Goal: Information Seeking & Learning: Learn about a topic

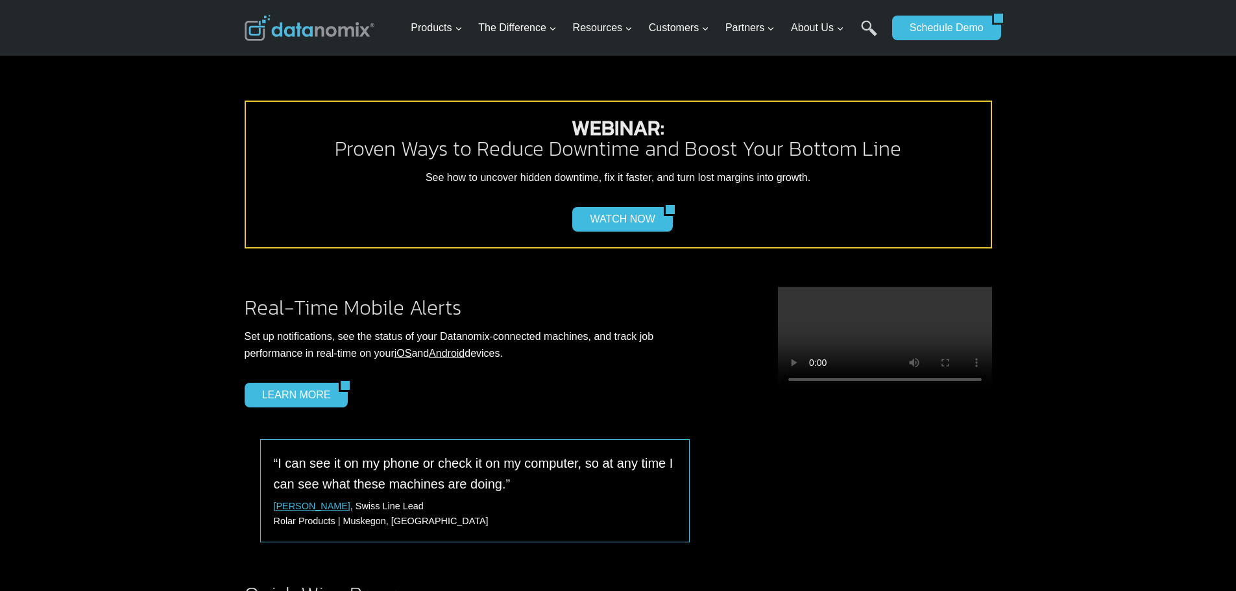
scroll to position [1168, 0]
click at [628, 186] on div "WEBINAR: Proven Ways to Reduce Downtime and Boost Your Bottom Line See how to u…" at bounding box center [618, 175] width 745 height 145
click at [629, 208] on link "WATCH NOW" at bounding box center [617, 220] width 91 height 25
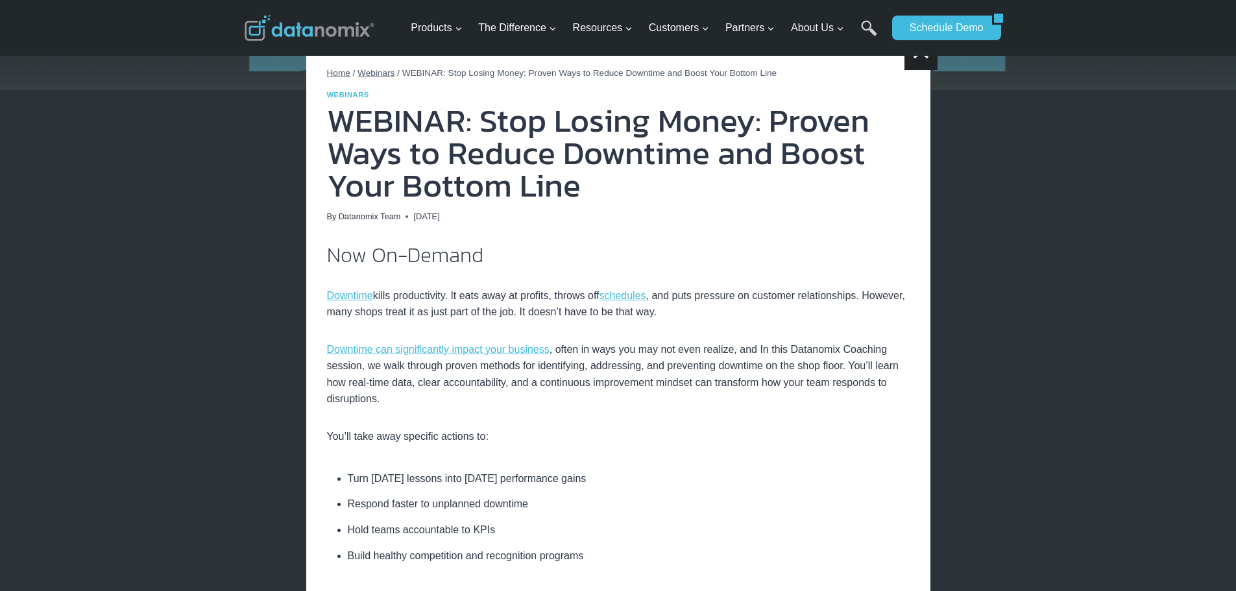
scroll to position [195, 0]
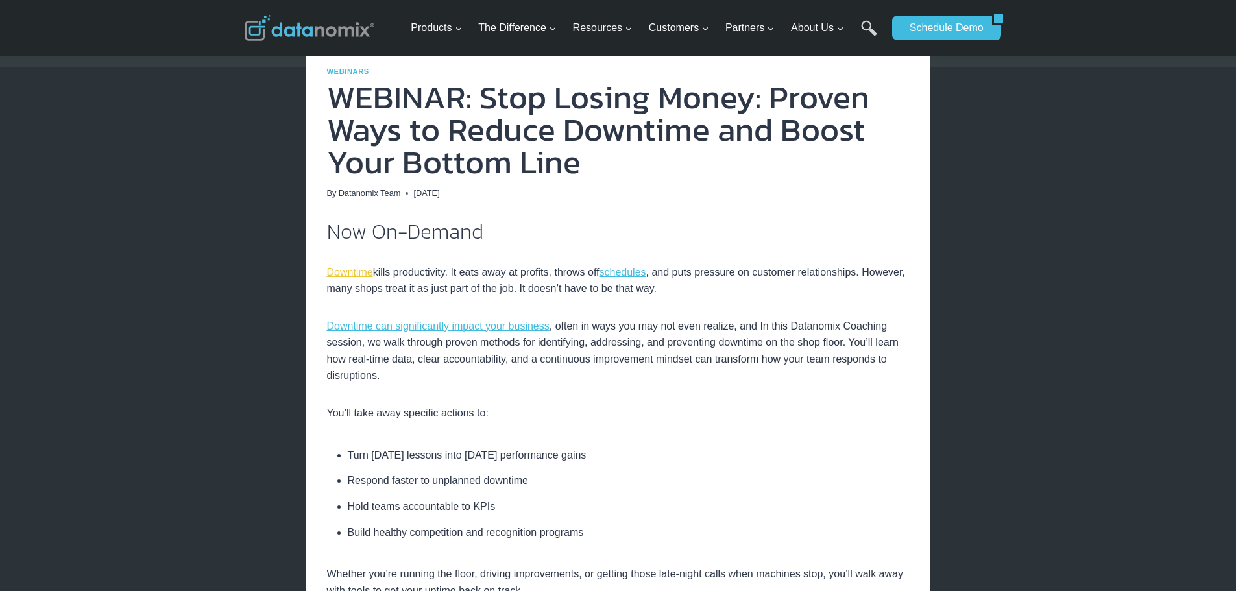
click at [357, 272] on link "Downtime" at bounding box center [350, 272] width 46 height 11
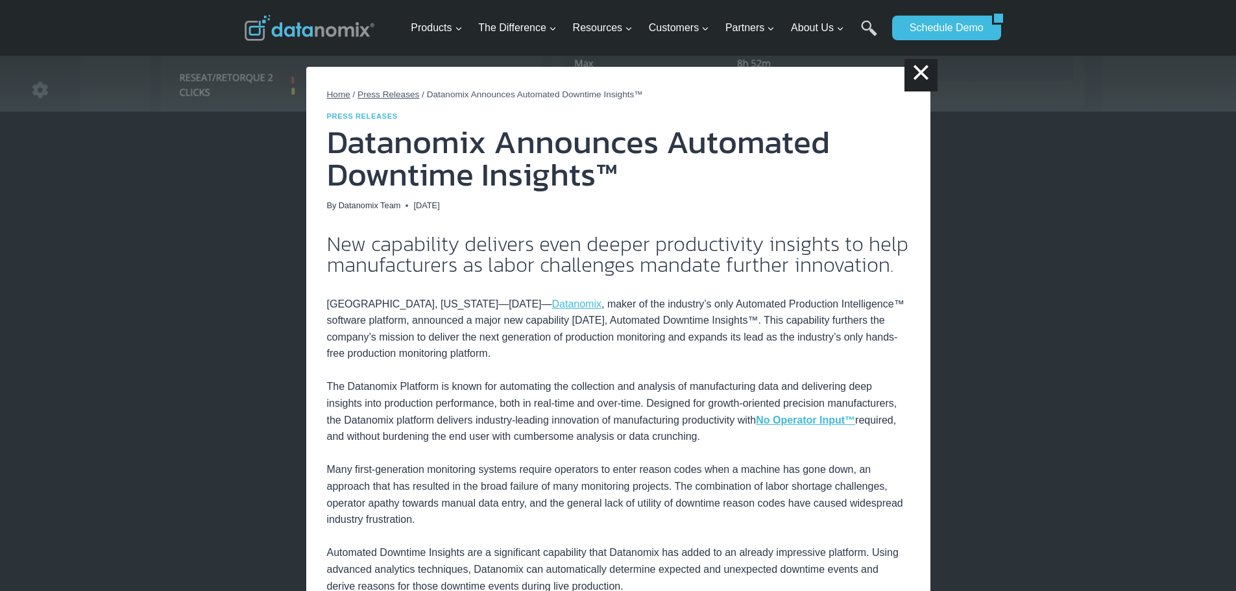
scroll to position [130, 0]
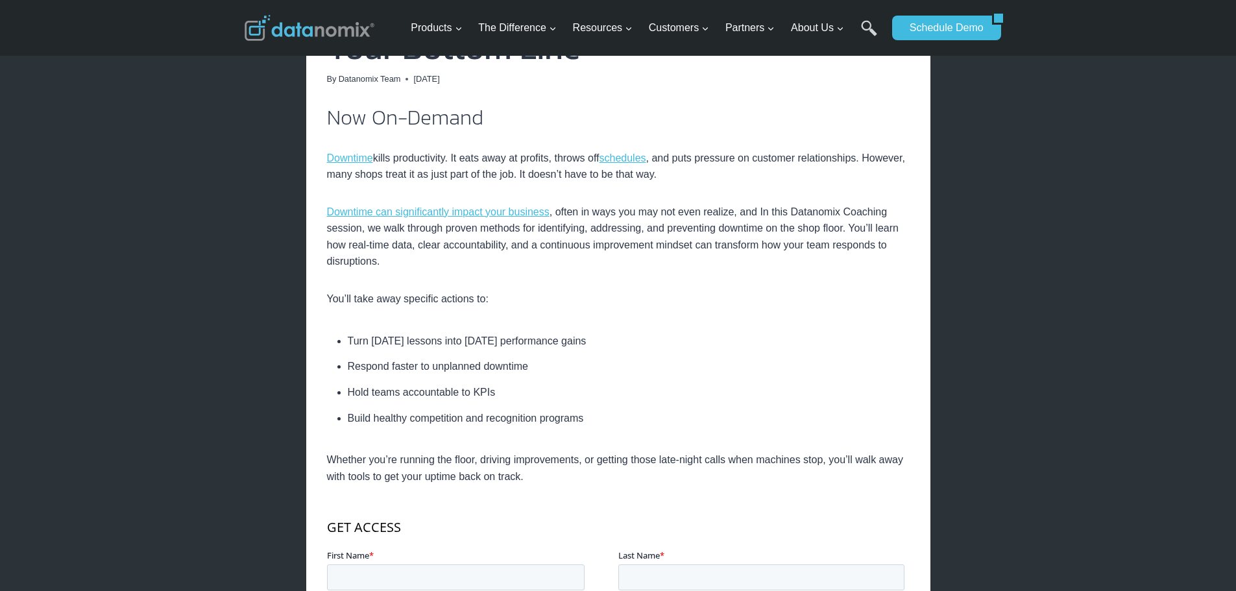
scroll to position [130, 0]
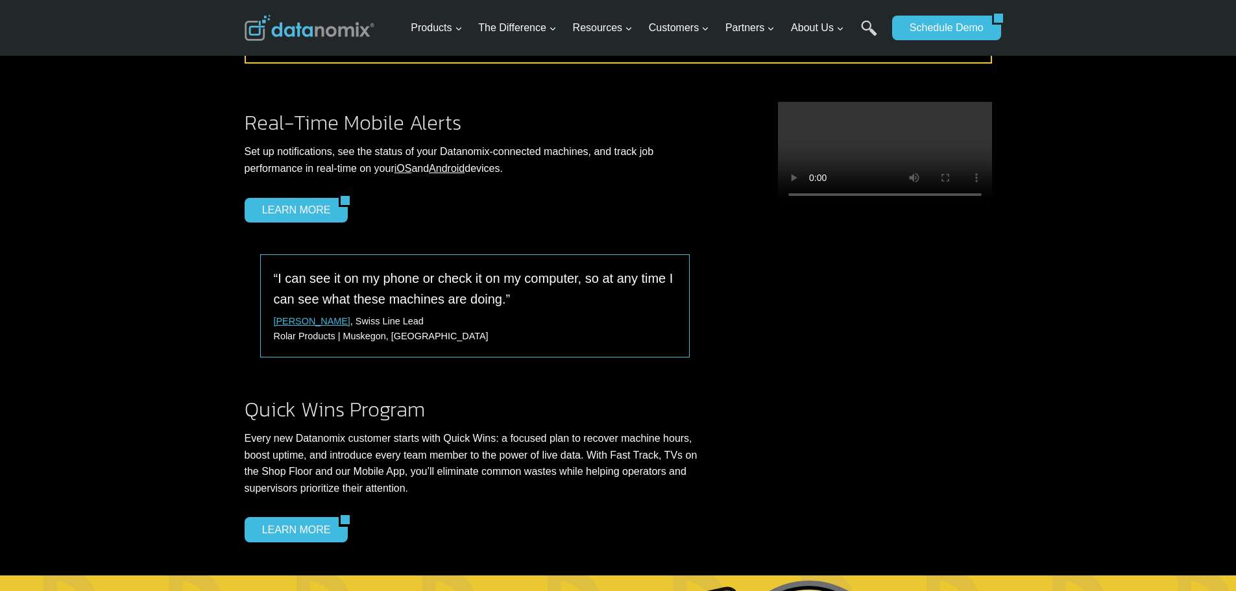
scroll to position [1362, 0]
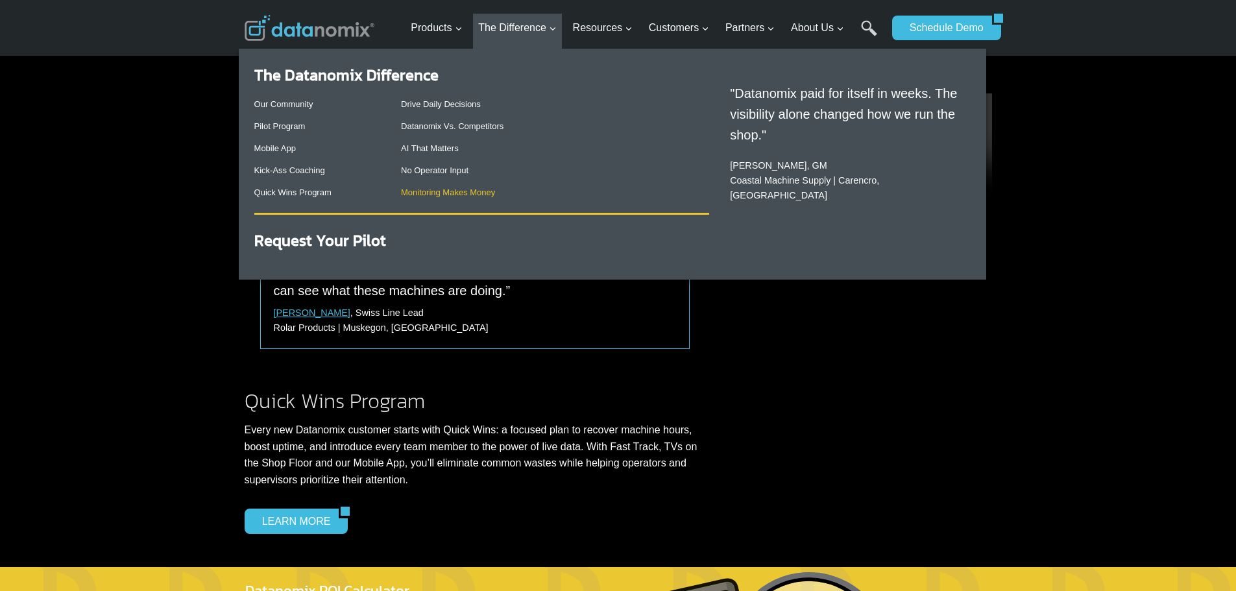
click at [457, 194] on link "Monitoring Makes Money" at bounding box center [448, 192] width 94 height 10
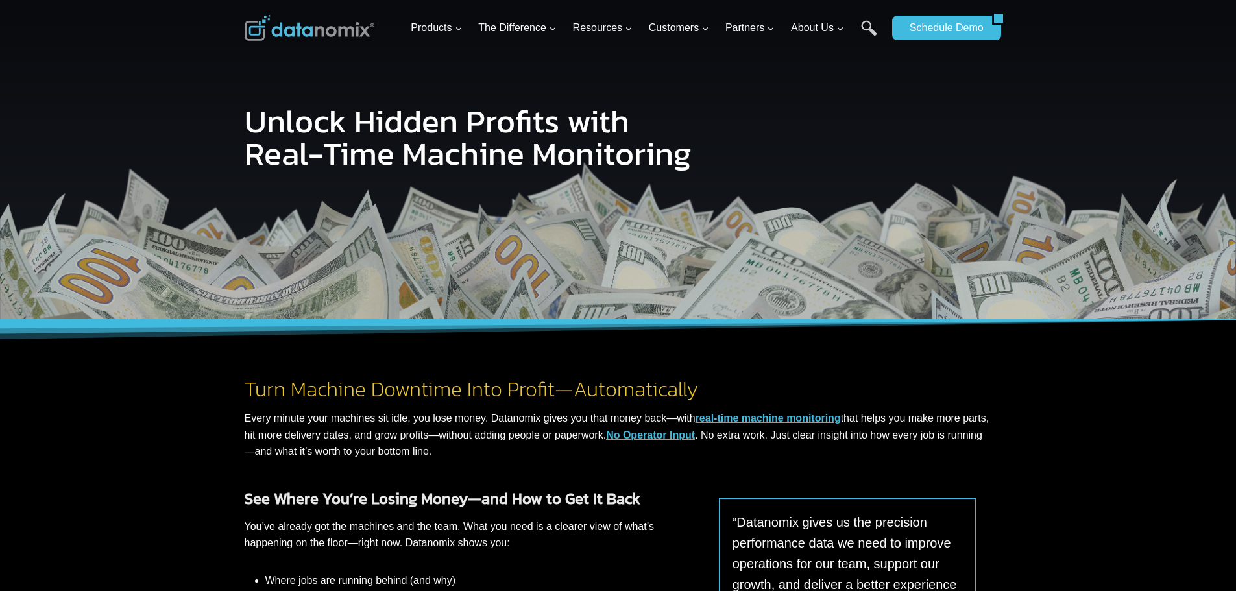
click at [776, 413] on link "real-time machine monitoring" at bounding box center [767, 418] width 145 height 11
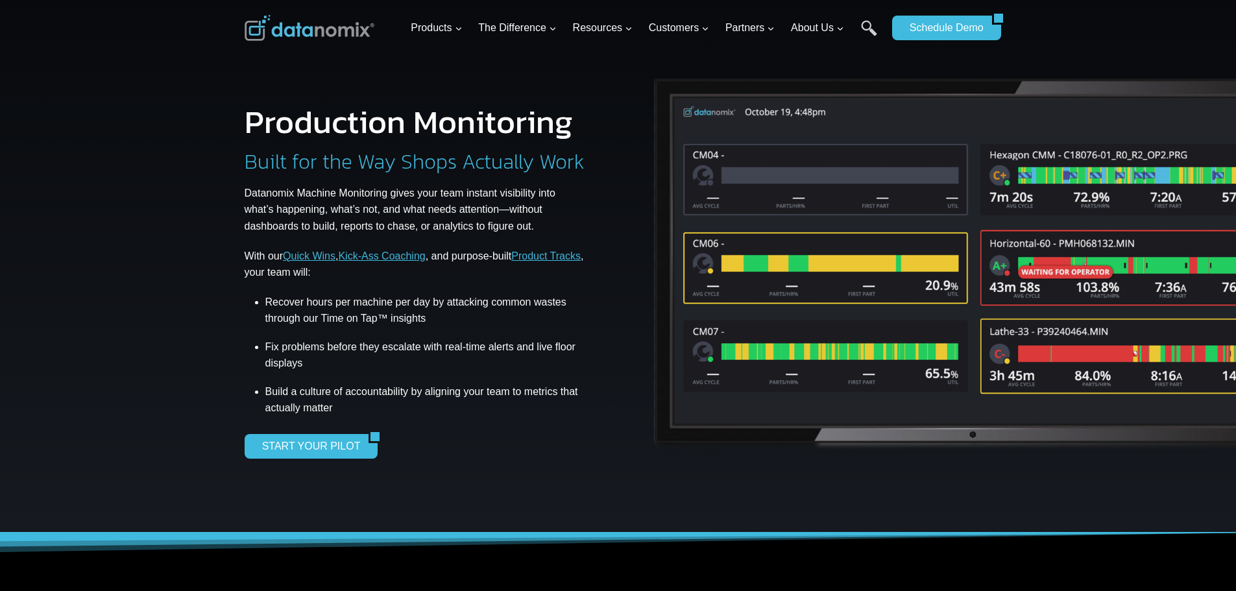
click at [985, 340] on img at bounding box center [974, 264] width 664 height 395
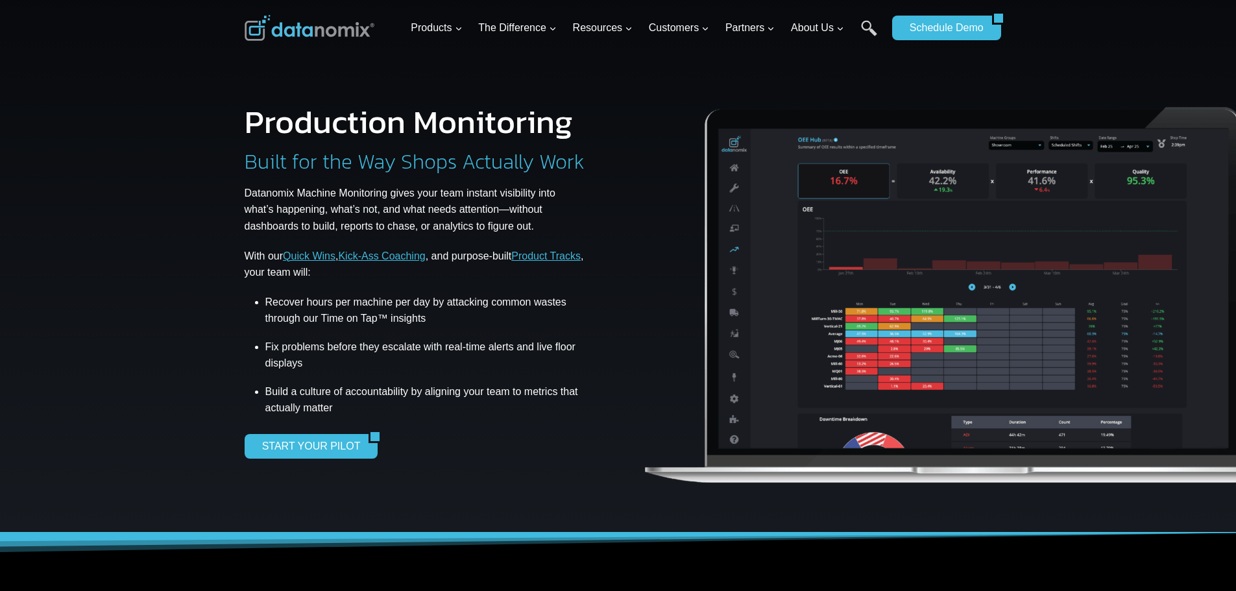
click at [897, 397] on img at bounding box center [974, 286] width 664 height 439
click at [895, 463] on img at bounding box center [974, 286] width 664 height 439
click at [728, 409] on img at bounding box center [974, 286] width 664 height 439
click at [1137, 363] on img at bounding box center [974, 286] width 664 height 439
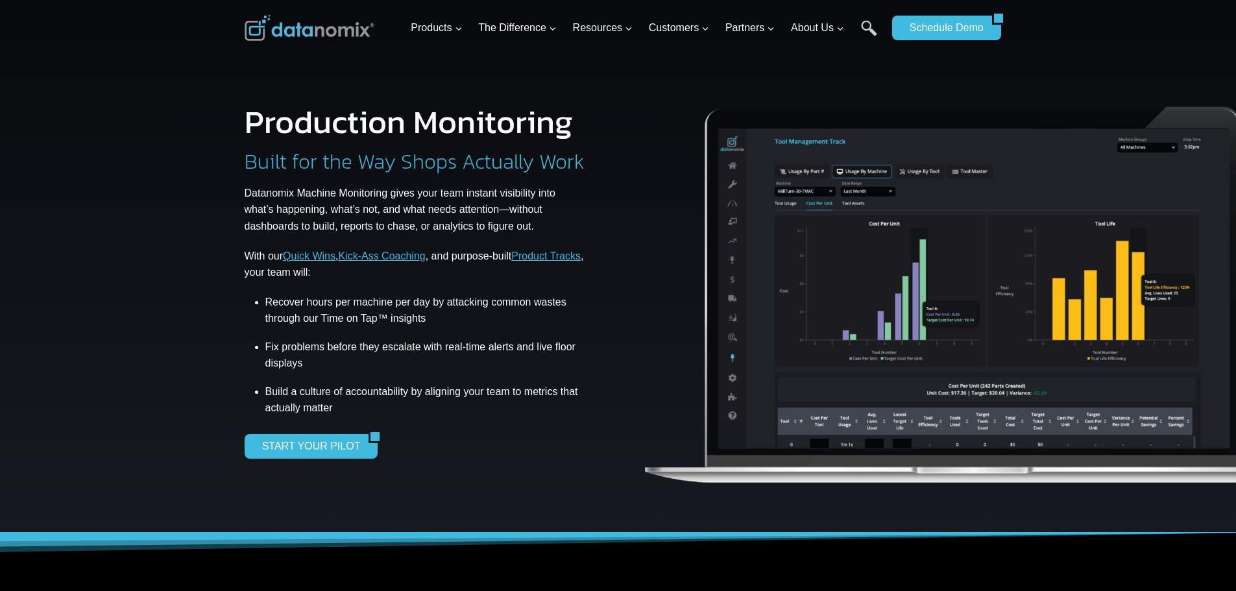
click at [710, 344] on img at bounding box center [974, 286] width 664 height 439
click at [670, 372] on img at bounding box center [974, 286] width 664 height 439
click at [649, 376] on img at bounding box center [974, 286] width 664 height 439
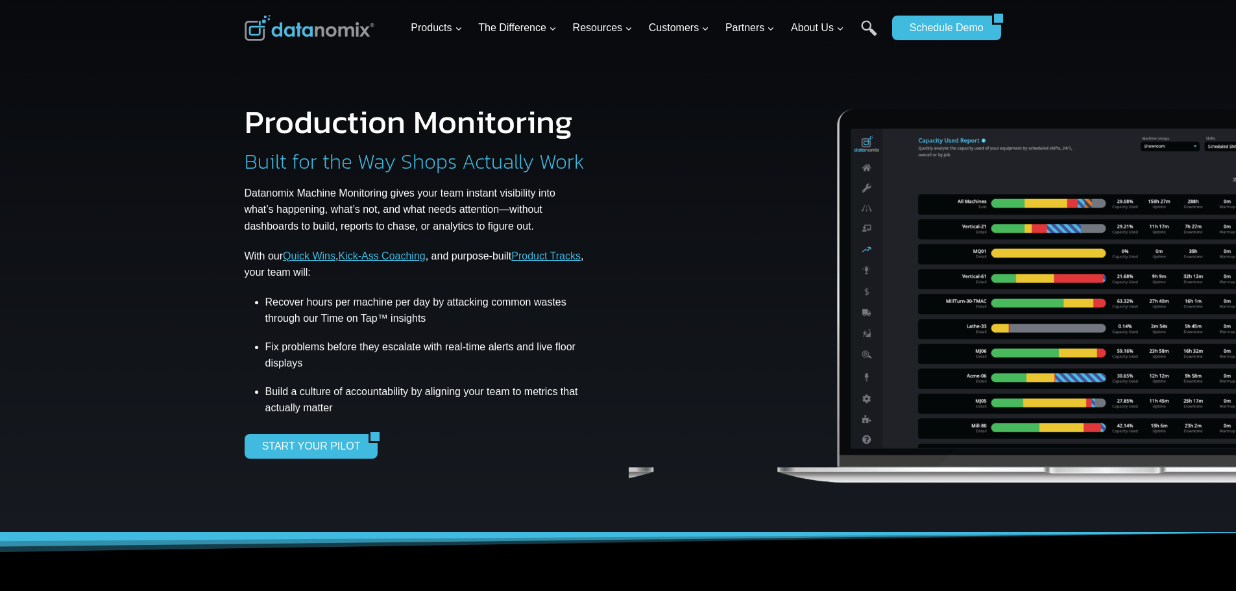
drag, startPoint x: 726, startPoint y: 364, endPoint x: 858, endPoint y: 363, distance: 132.3
click at [858, 363] on img at bounding box center [1106, 286] width 664 height 439
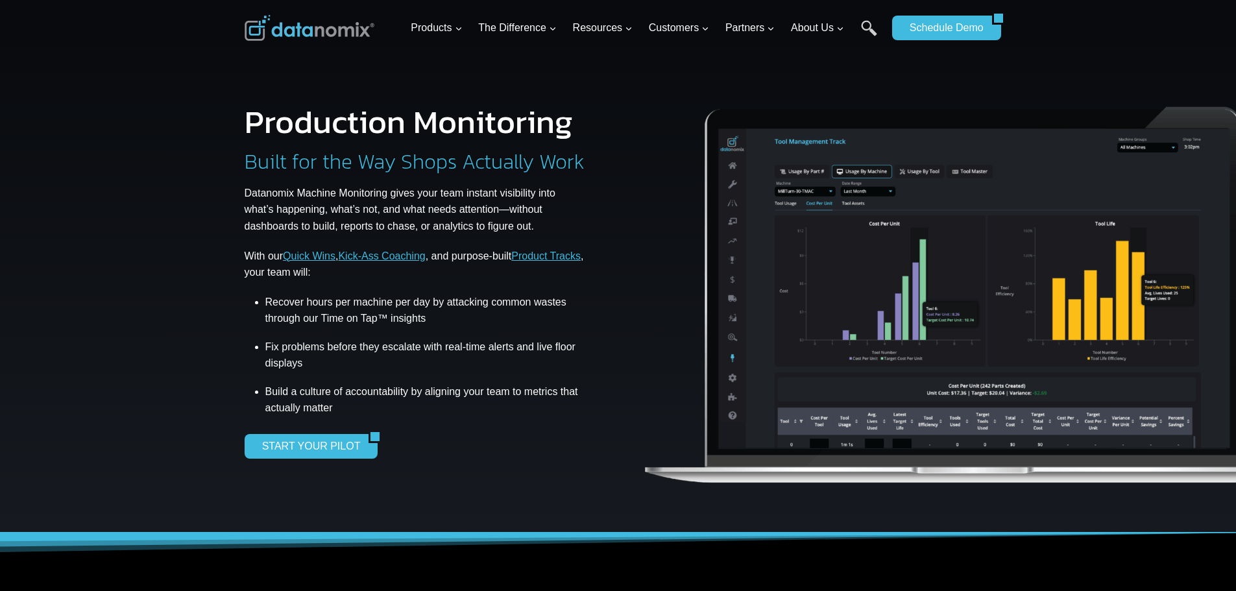
drag, startPoint x: 771, startPoint y: 357, endPoint x: 1198, endPoint y: 329, distance: 427.8
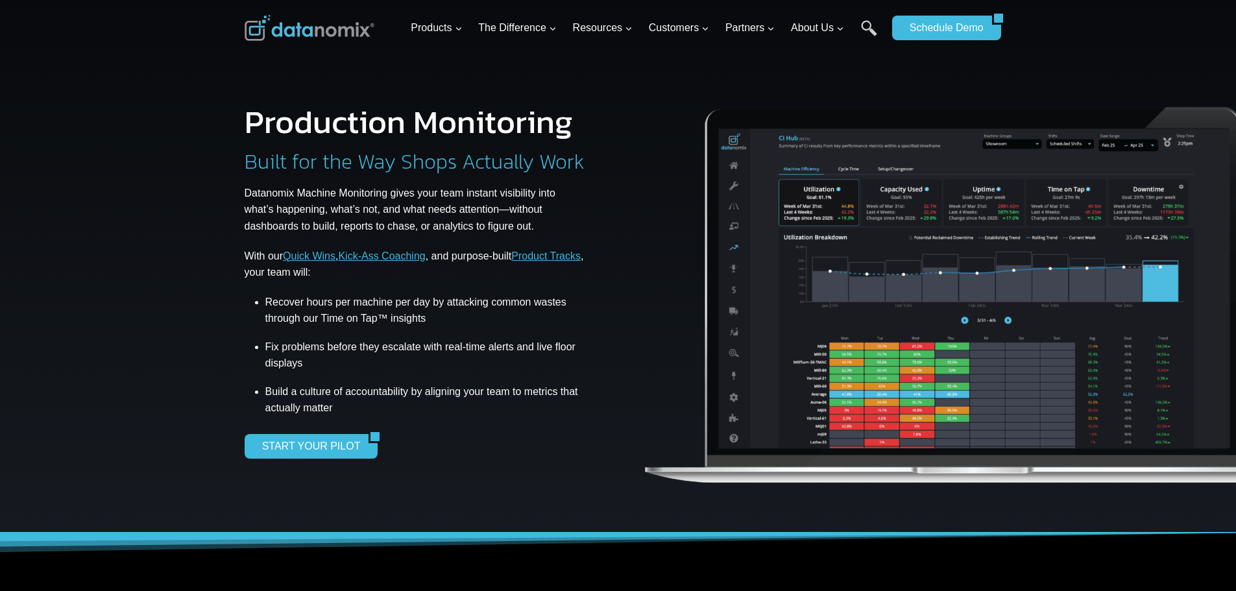
drag, startPoint x: 671, startPoint y: 298, endPoint x: 1245, endPoint y: 261, distance: 574.7
drag, startPoint x: 1054, startPoint y: 225, endPoint x: 705, endPoint y: 269, distance: 351.8
click at [714, 269] on img at bounding box center [973, 286] width 664 height 439
click at [669, 278] on img at bounding box center [973, 286] width 664 height 439
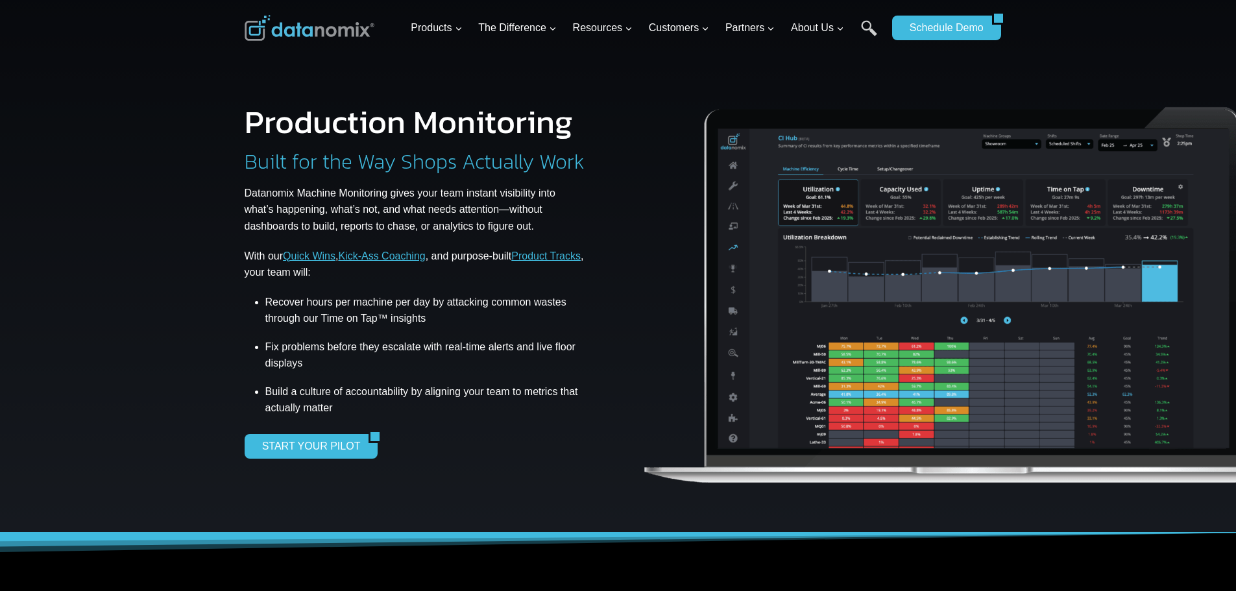
drag, startPoint x: 666, startPoint y: 280, endPoint x: 341, endPoint y: 304, distance: 325.2
click at [341, 304] on div "Production Monitoring Built for the Way Shops Actually Work Datanomix Machine M…" at bounding box center [618, 266] width 778 height 533
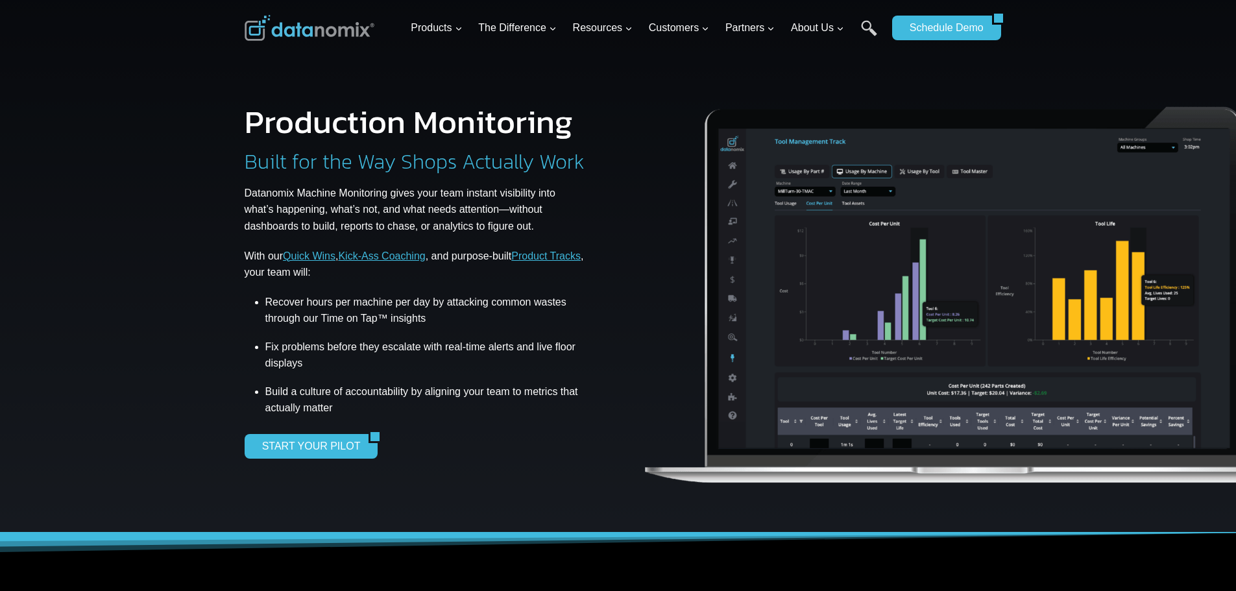
drag, startPoint x: 1051, startPoint y: 239, endPoint x: 447, endPoint y: 326, distance: 610.2
click at [448, 326] on div "Production Monitoring Built for the Way Shops Actually Work Datanomix Machine M…" at bounding box center [618, 266] width 778 height 533
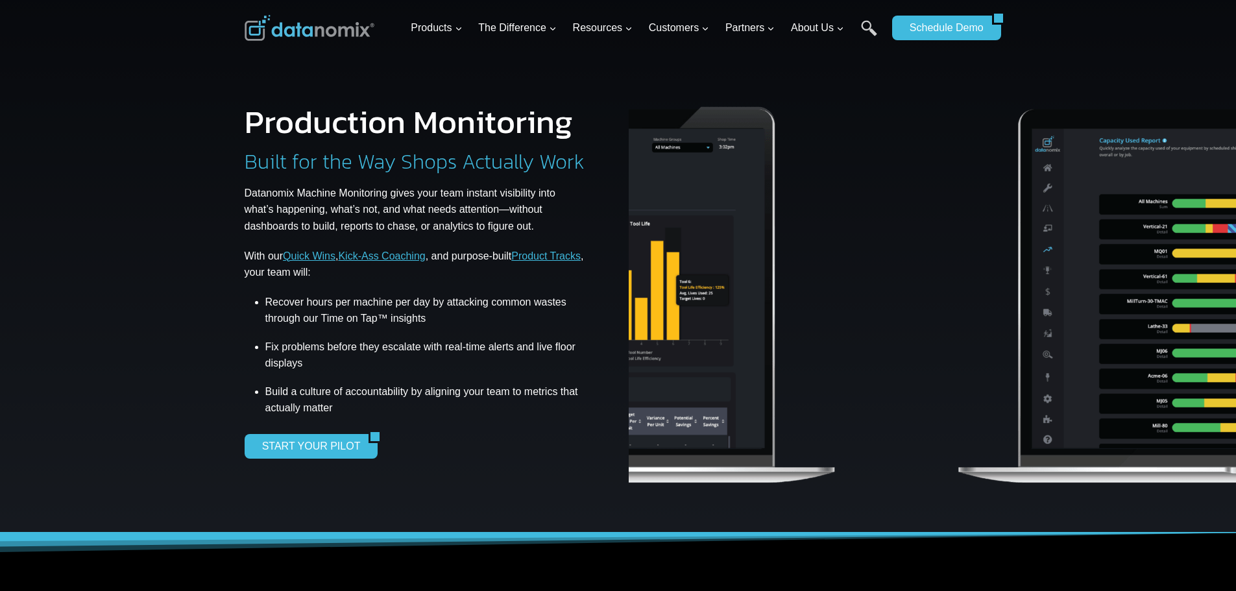
drag, startPoint x: 1152, startPoint y: 231, endPoint x: 687, endPoint y: 307, distance: 471.3
click at [687, 307] on img at bounding box center [508, 286] width 664 height 439
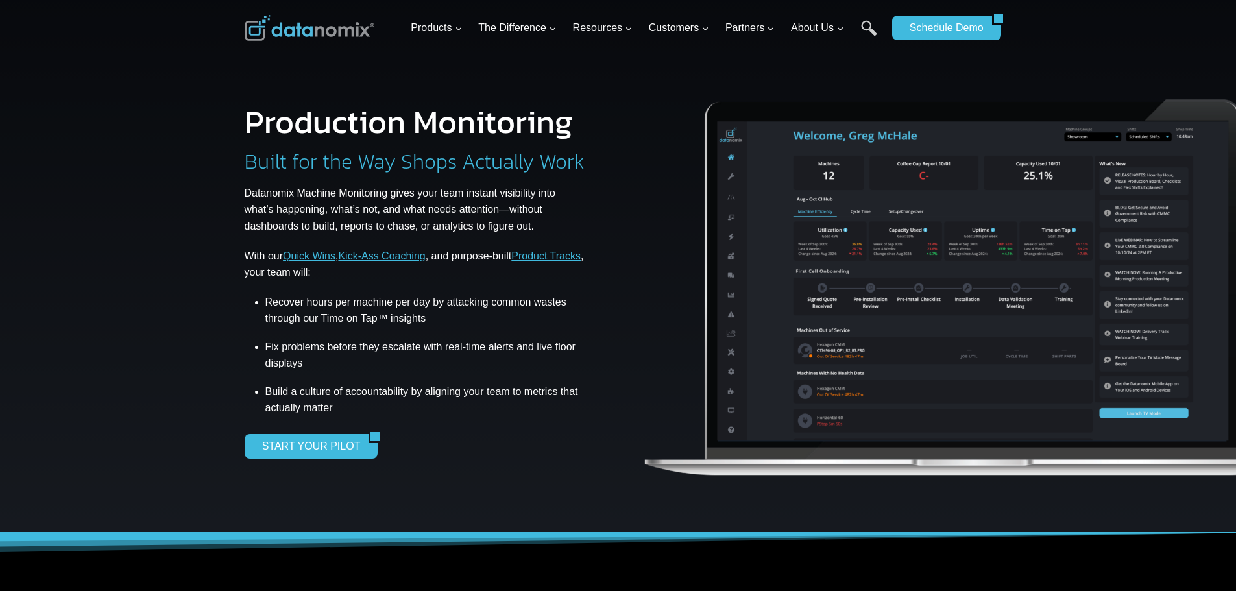
click at [932, 173] on img at bounding box center [974, 278] width 664 height 439
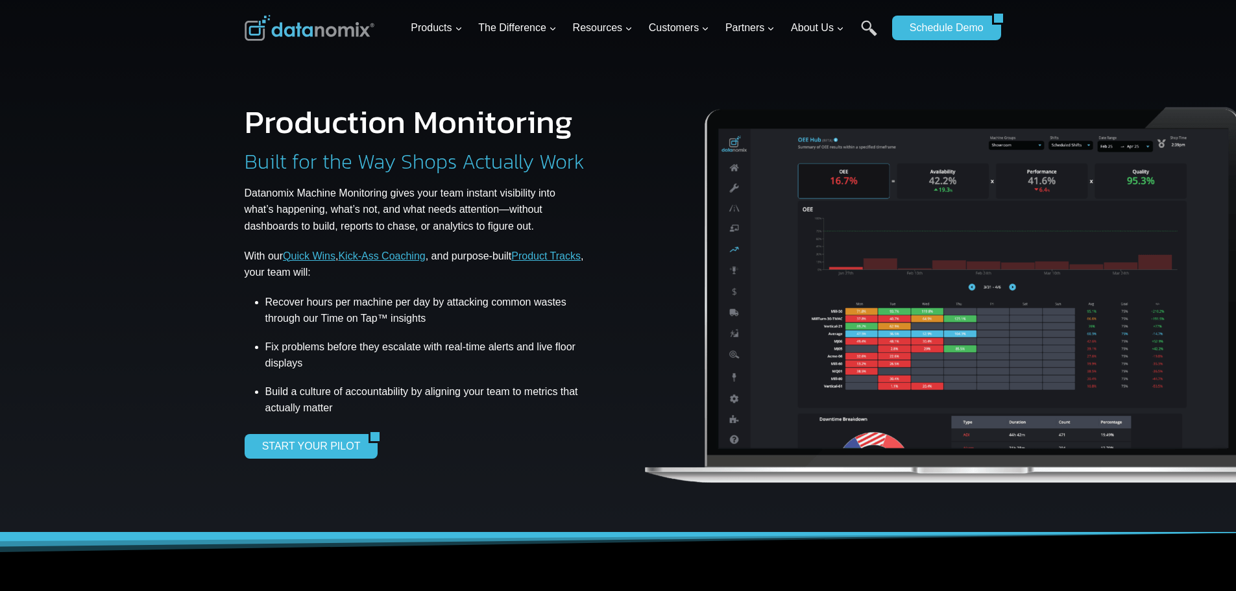
drag, startPoint x: 1068, startPoint y: 267, endPoint x: 490, endPoint y: 219, distance: 580.1
click at [490, 219] on div "Production Monitoring Built for the Way Shops Actually Work Datanomix Machine M…" at bounding box center [618, 266] width 778 height 533
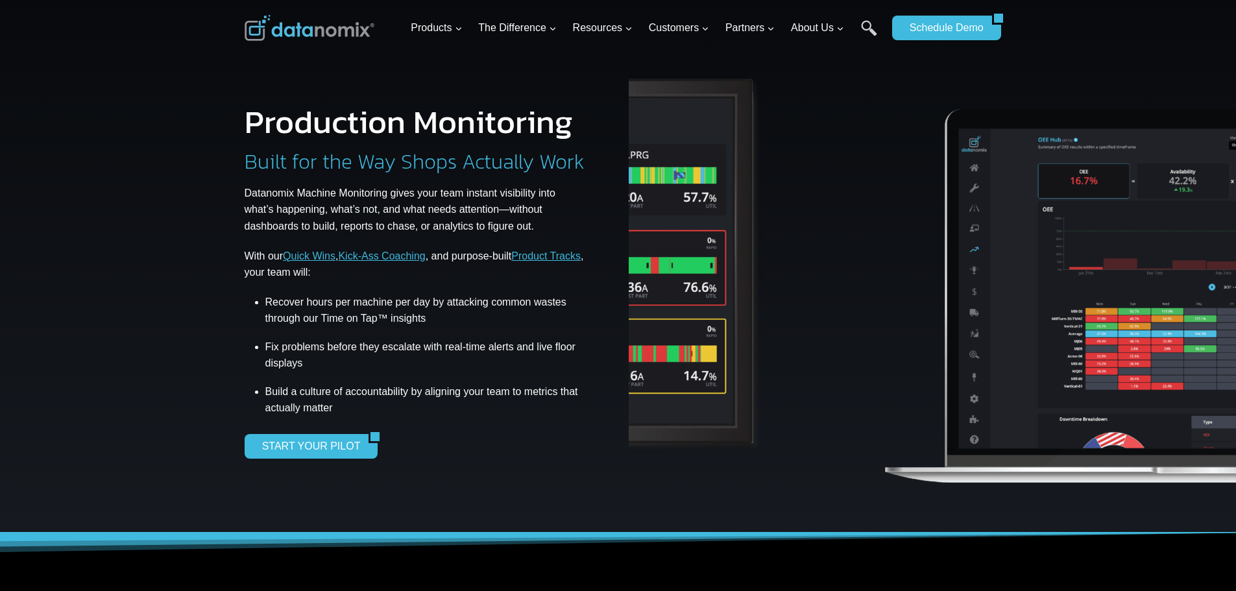
drag, startPoint x: 853, startPoint y: 230, endPoint x: 1122, endPoint y: 248, distance: 269.9
click at [1124, 248] on img at bounding box center [1214, 286] width 664 height 439
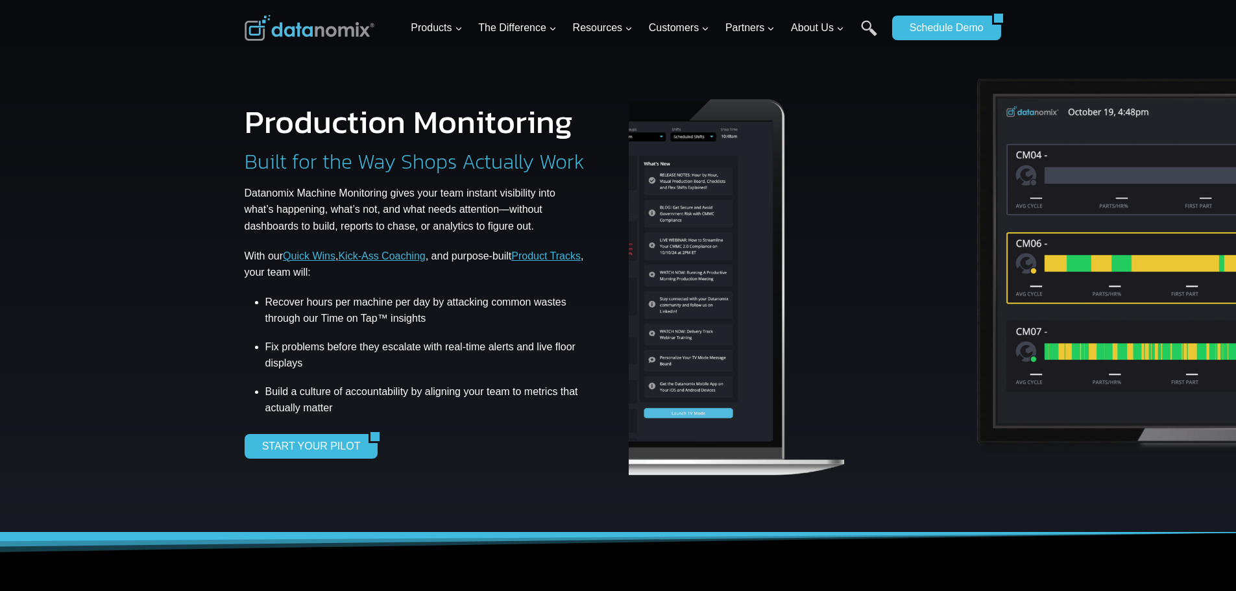
drag, startPoint x: 980, startPoint y: 252, endPoint x: 1245, endPoint y: 272, distance: 265.4
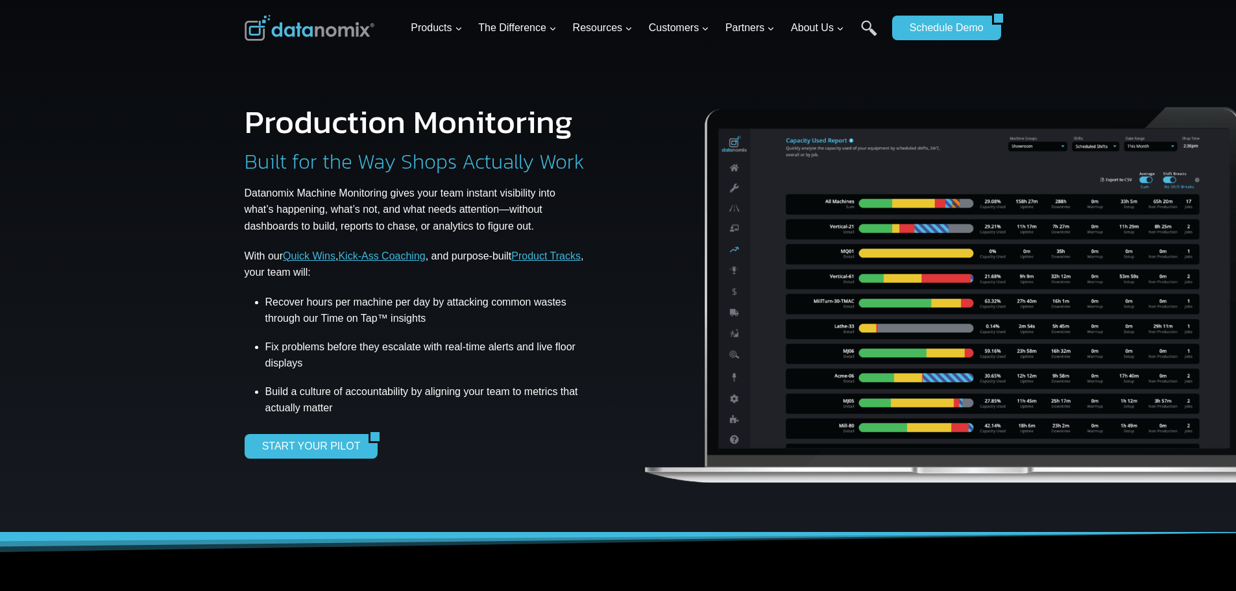
drag, startPoint x: 1025, startPoint y: 274, endPoint x: 1245, endPoint y: 287, distance: 220.3
